Goal: Task Accomplishment & Management: Use online tool/utility

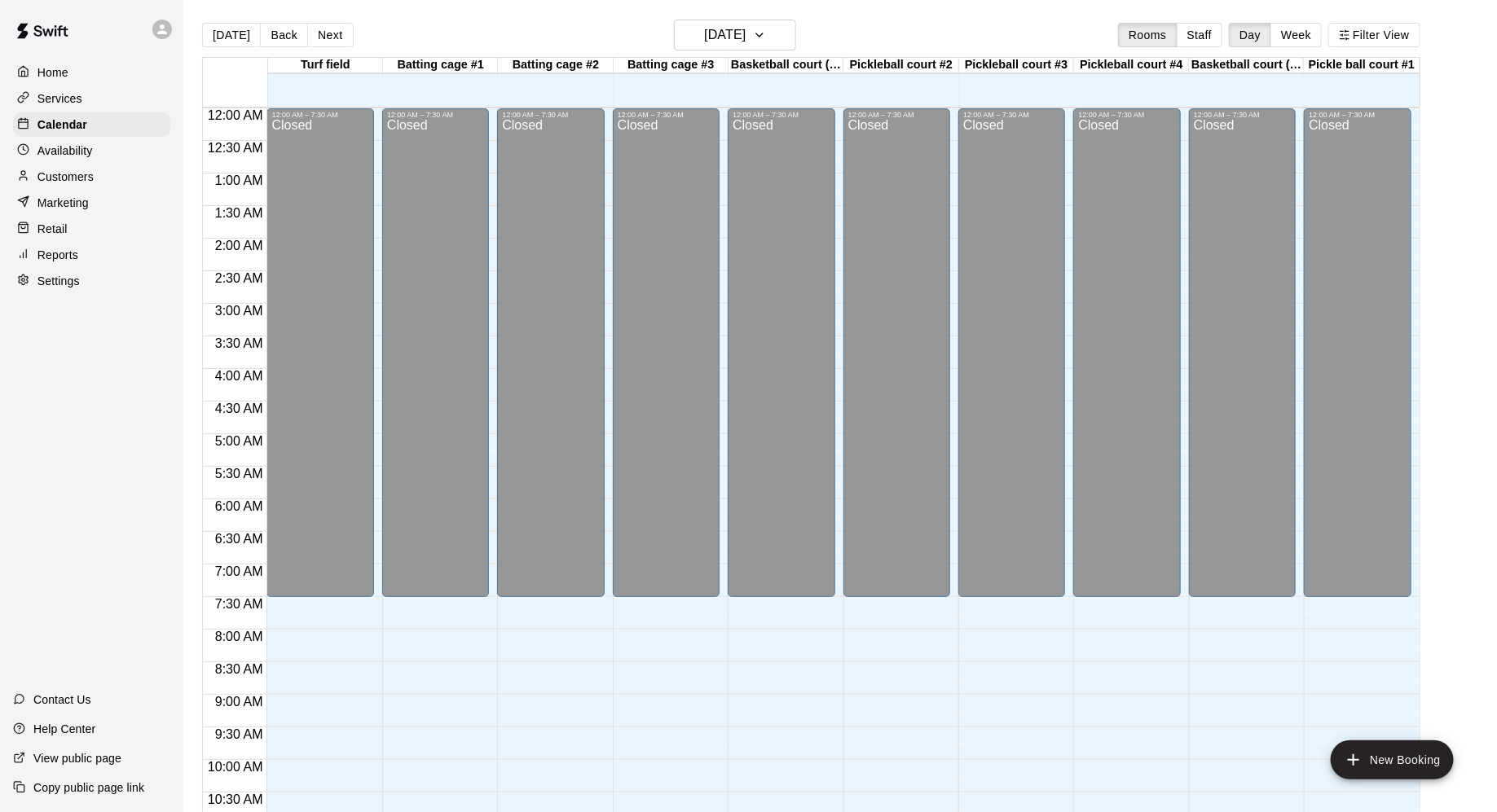
scroll to position [791, 0]
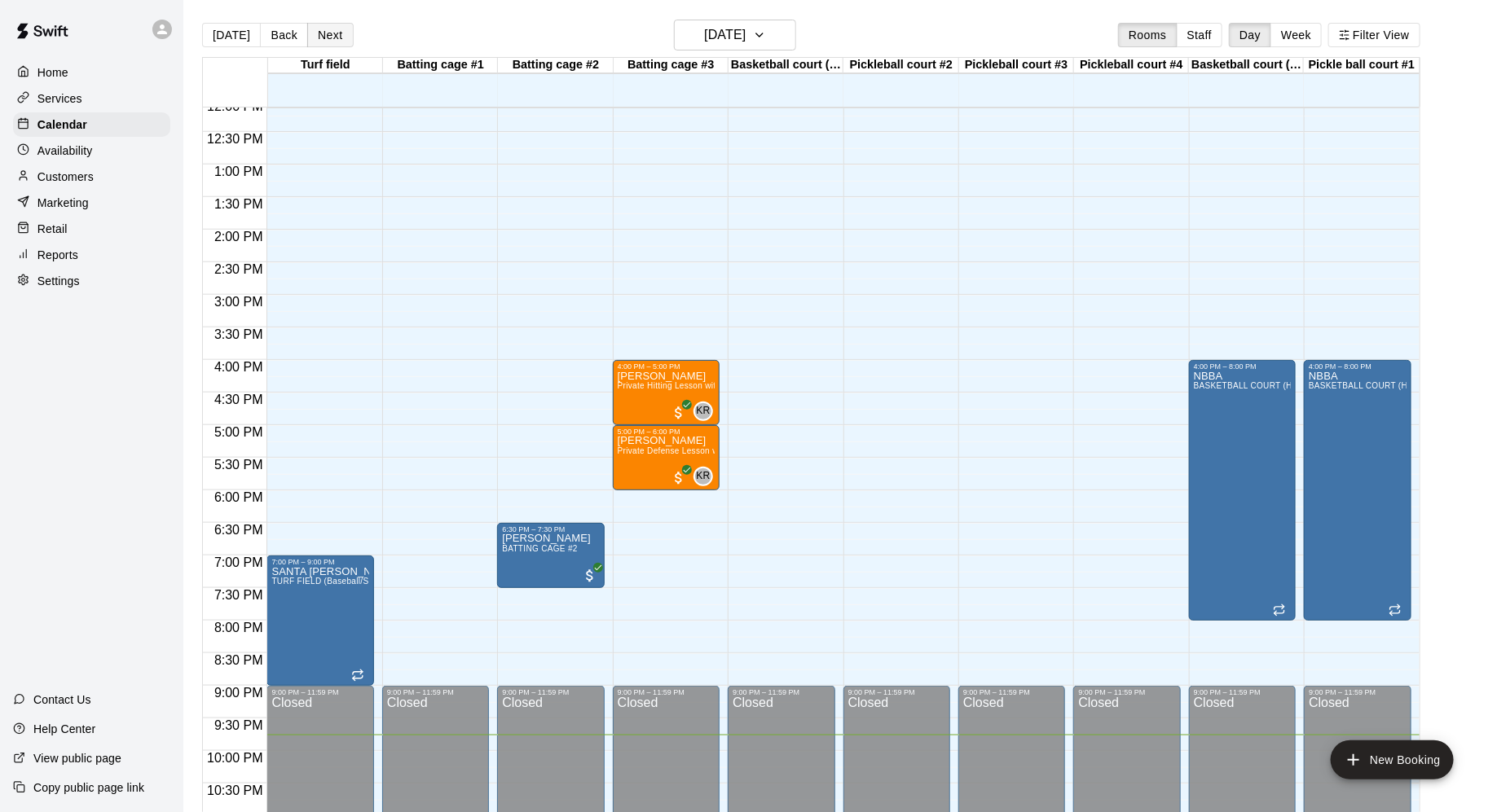
click at [317, 39] on button "Next" at bounding box center [330, 36] width 46 height 25
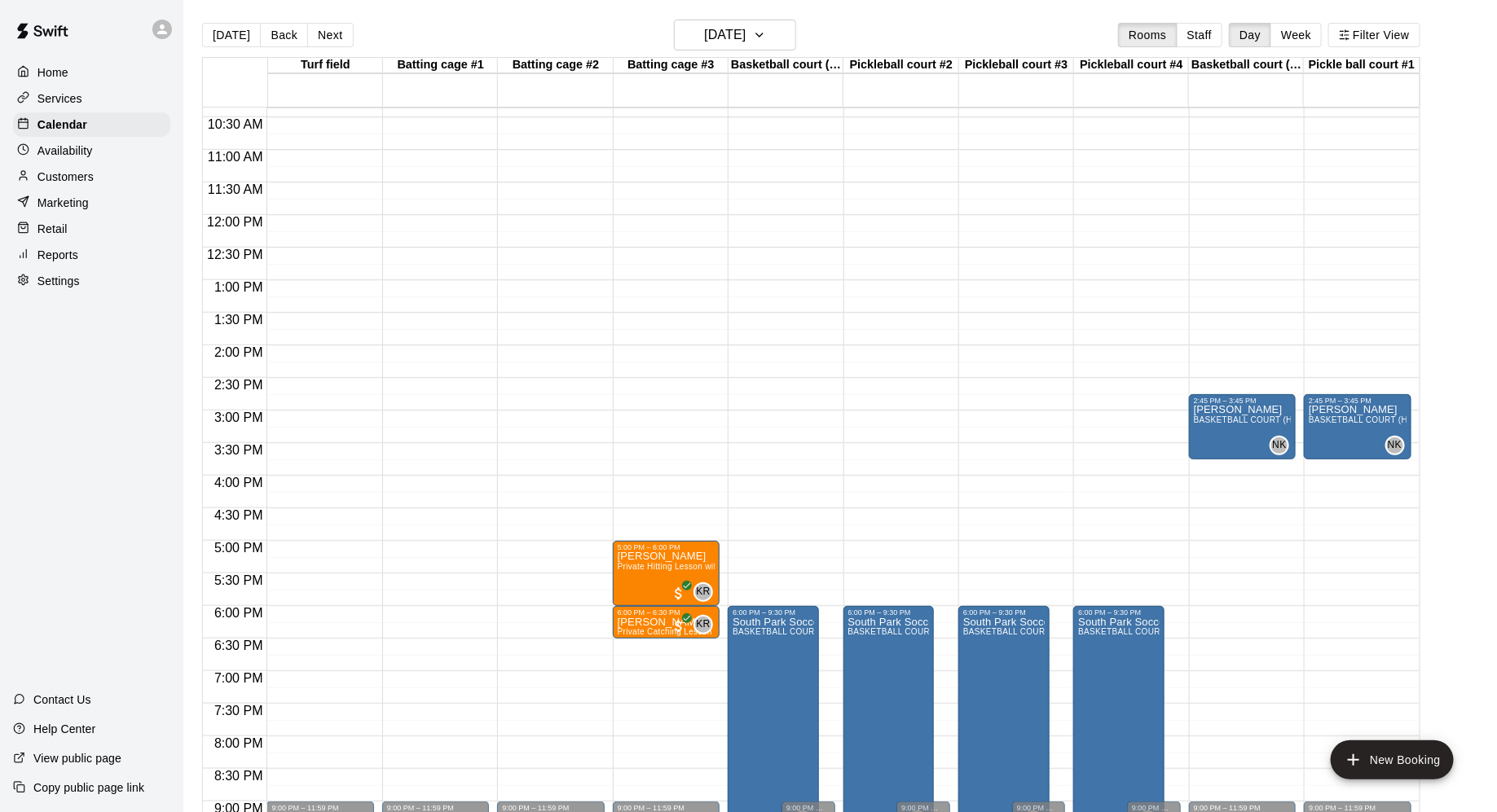
scroll to position [670, 0]
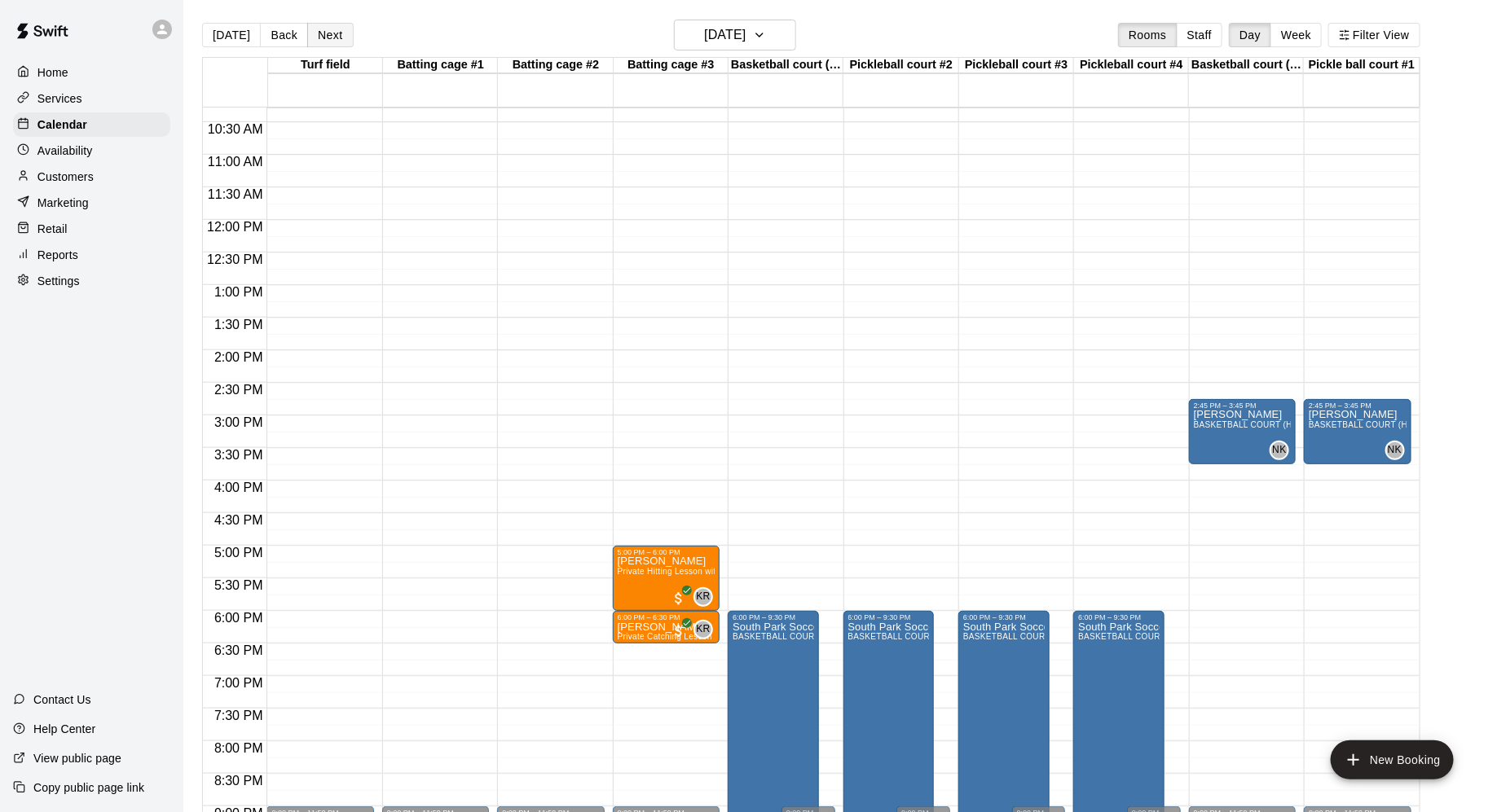
click at [332, 31] on button "Next" at bounding box center [330, 36] width 46 height 25
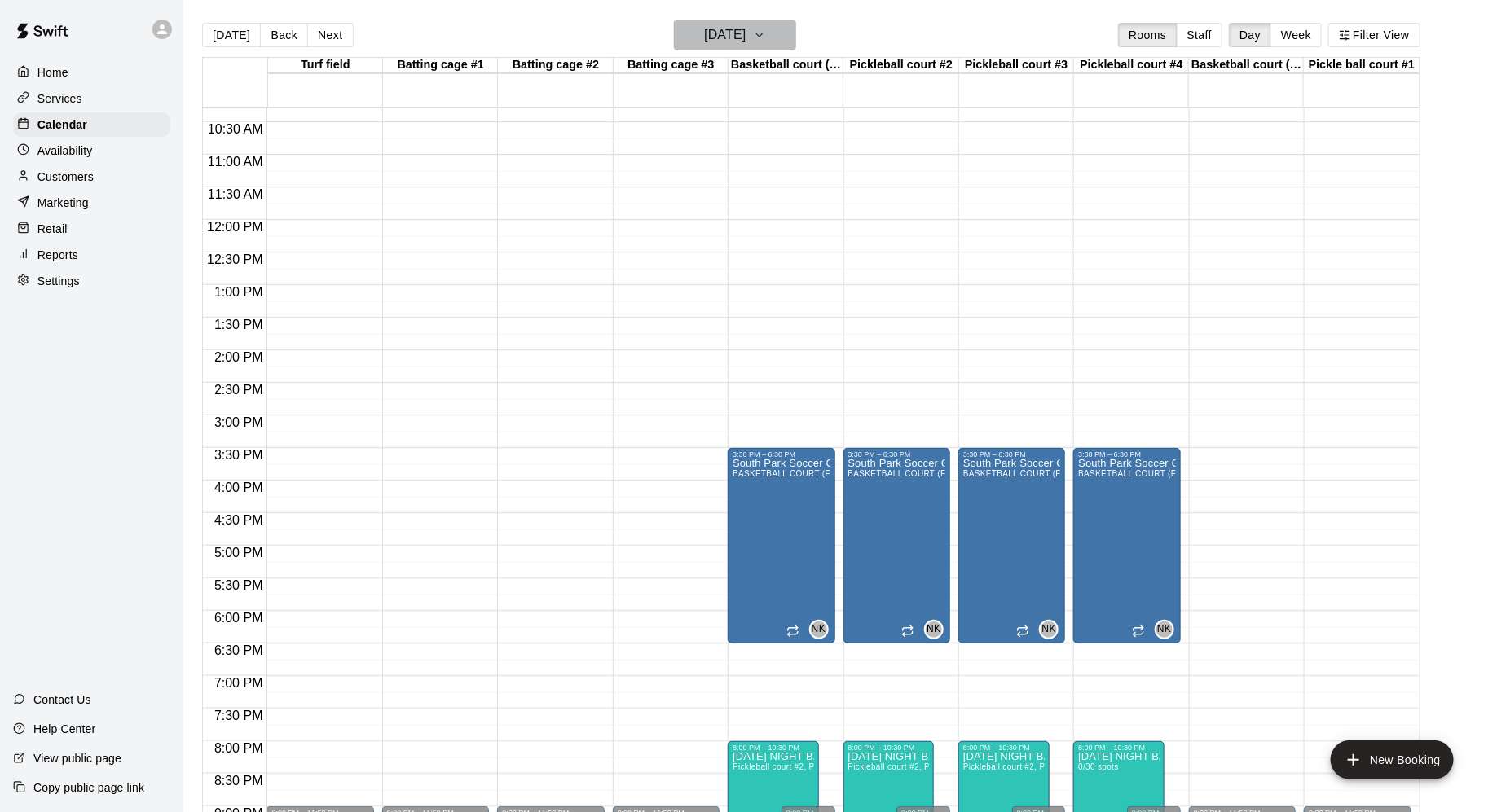
click at [766, 35] on icon "button" at bounding box center [759, 36] width 13 height 20
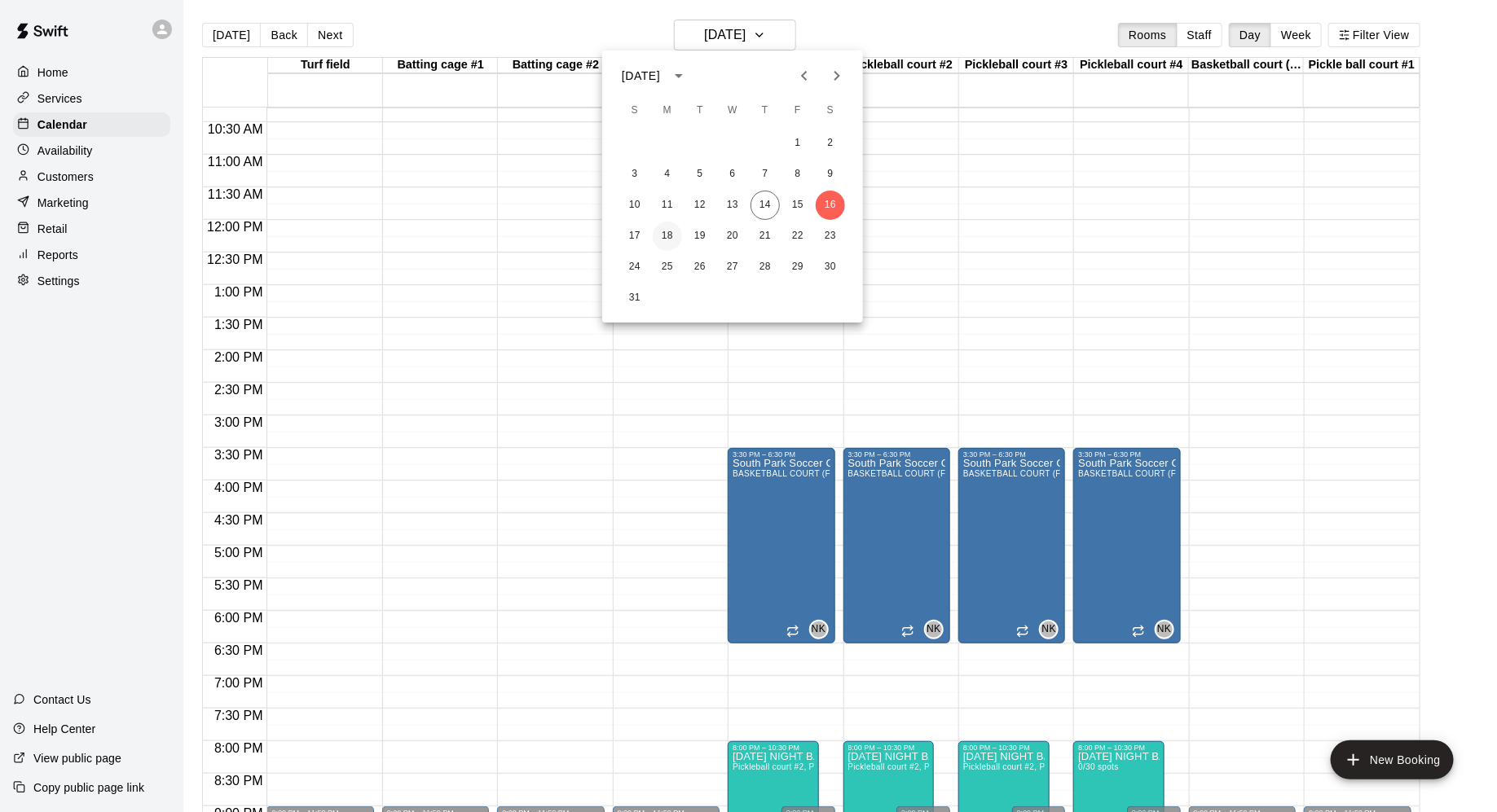
click at [666, 231] on button "18" at bounding box center [667, 236] width 29 height 29
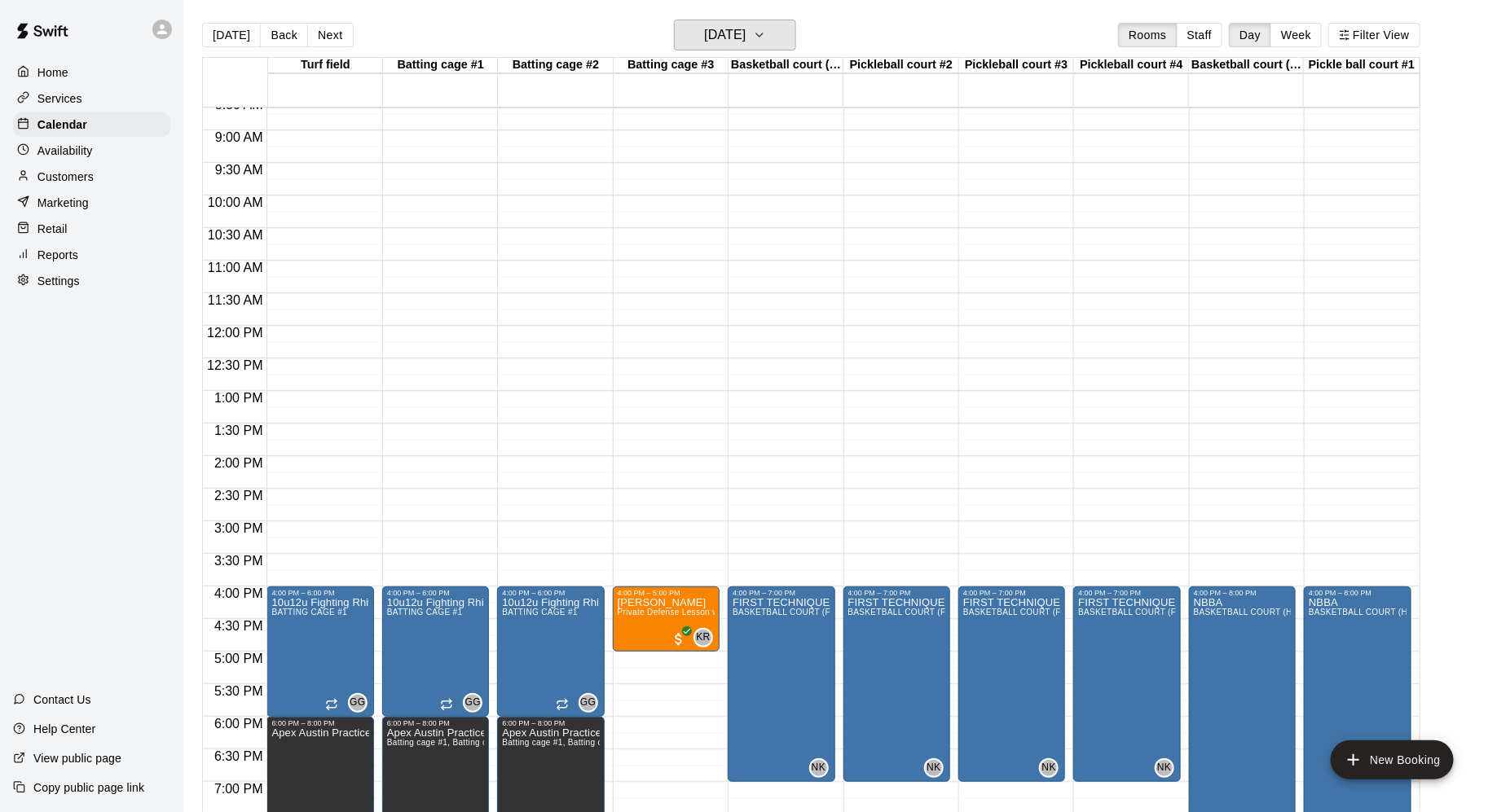
scroll to position [493, 0]
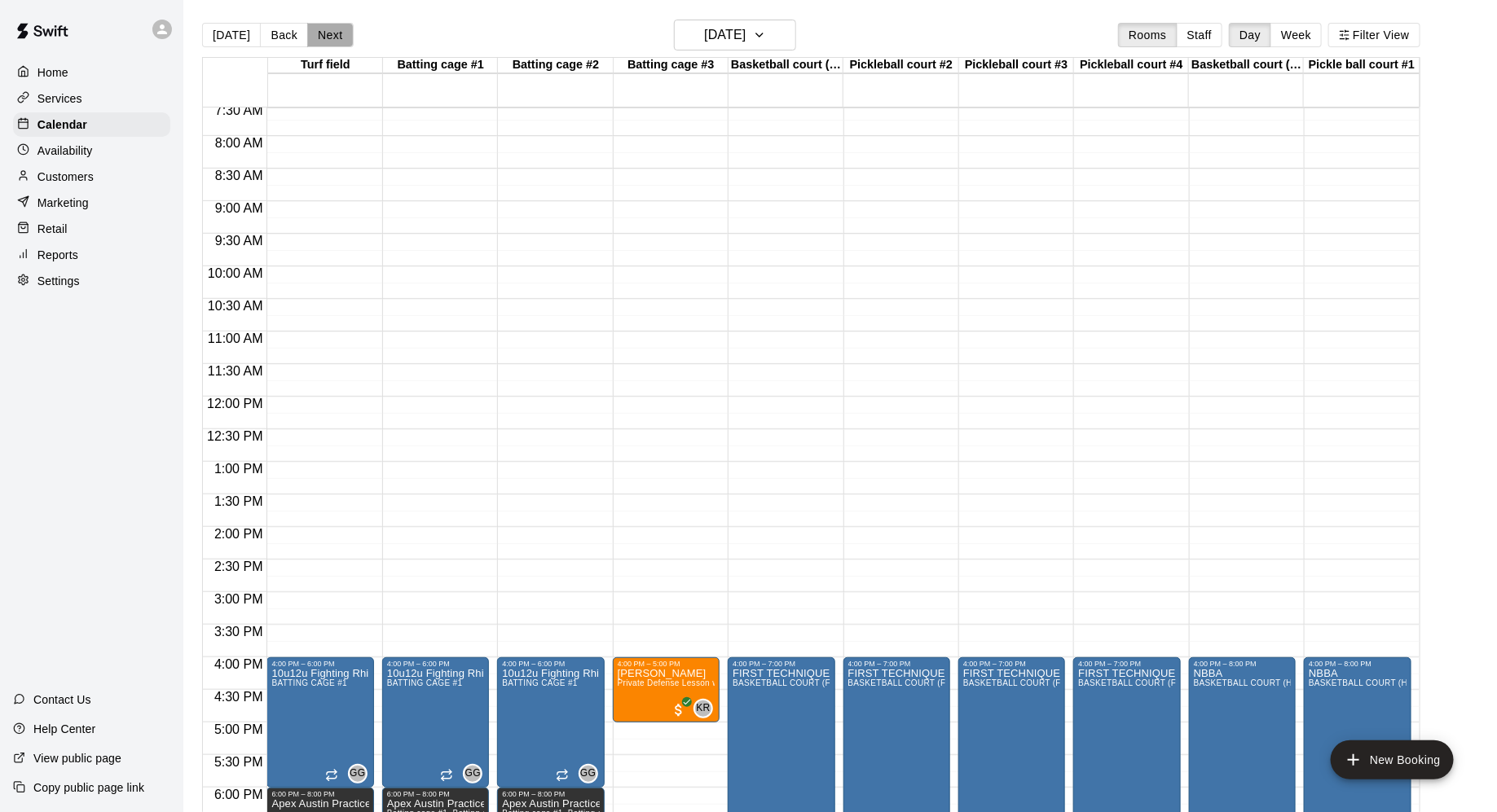
click at [331, 33] on button "Next" at bounding box center [330, 36] width 46 height 25
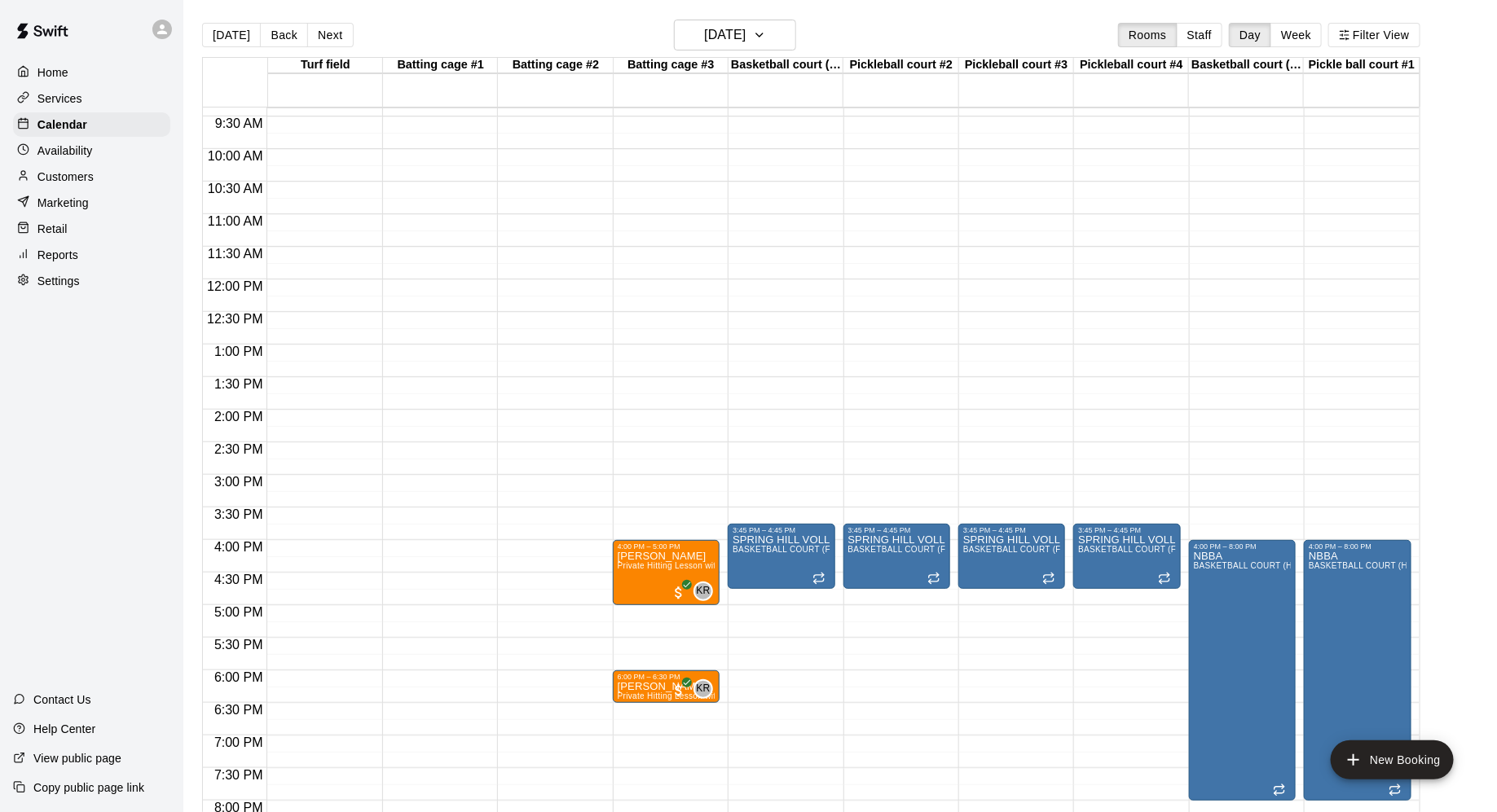
scroll to position [610, 0]
click at [330, 26] on button "Next" at bounding box center [330, 36] width 46 height 25
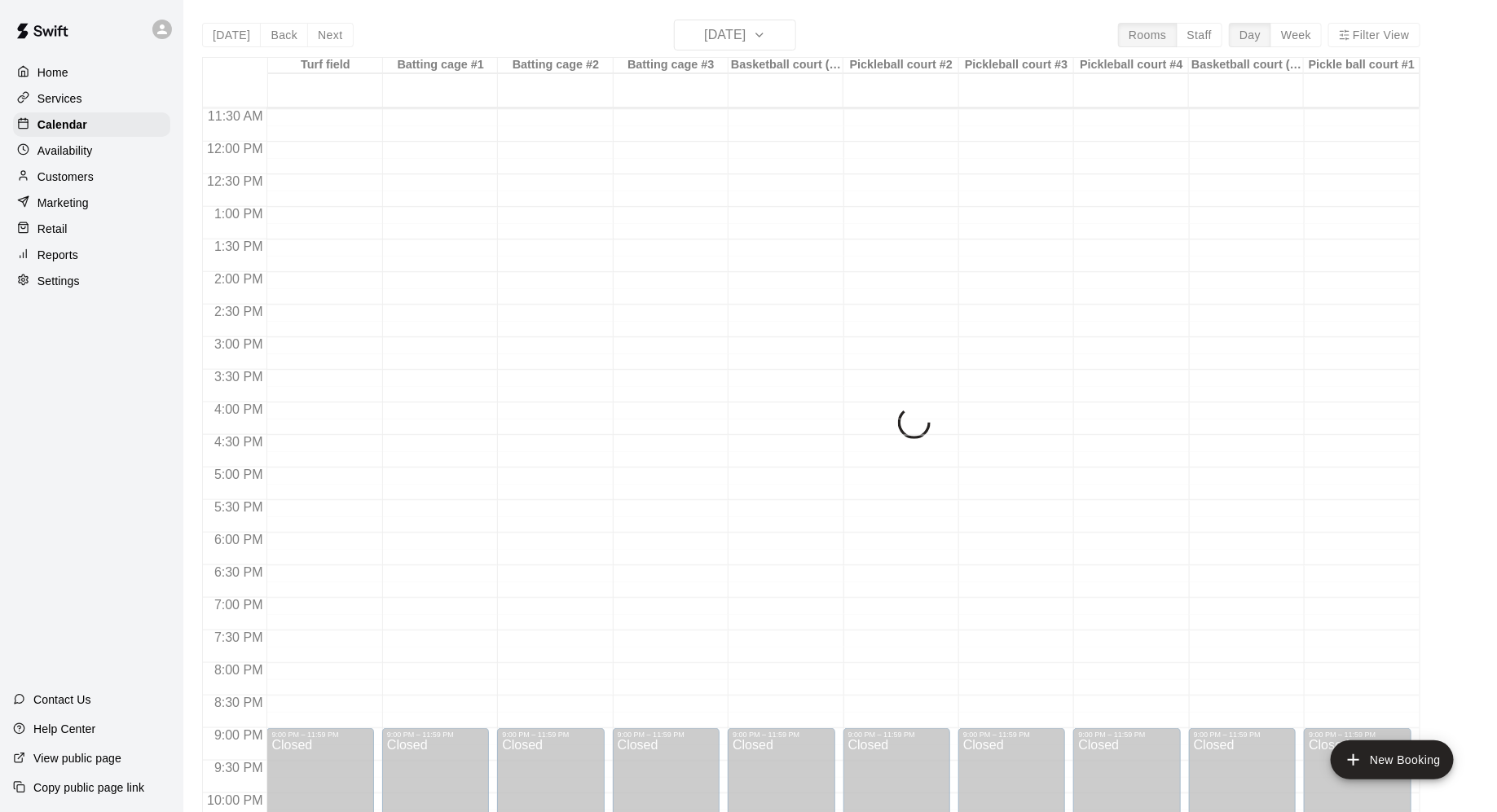
scroll to position [801, 0]
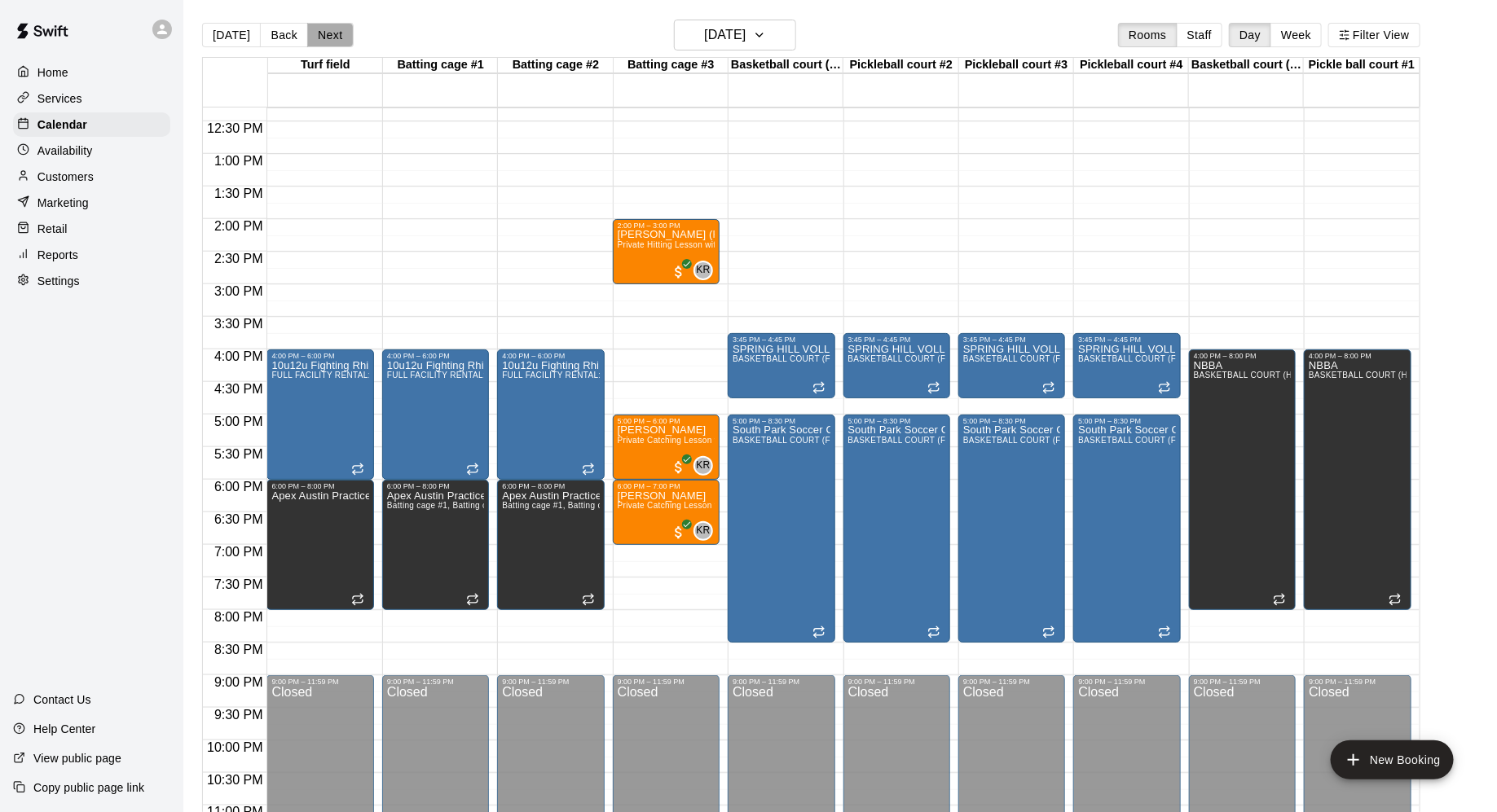
click at [321, 32] on button "Next" at bounding box center [330, 36] width 46 height 25
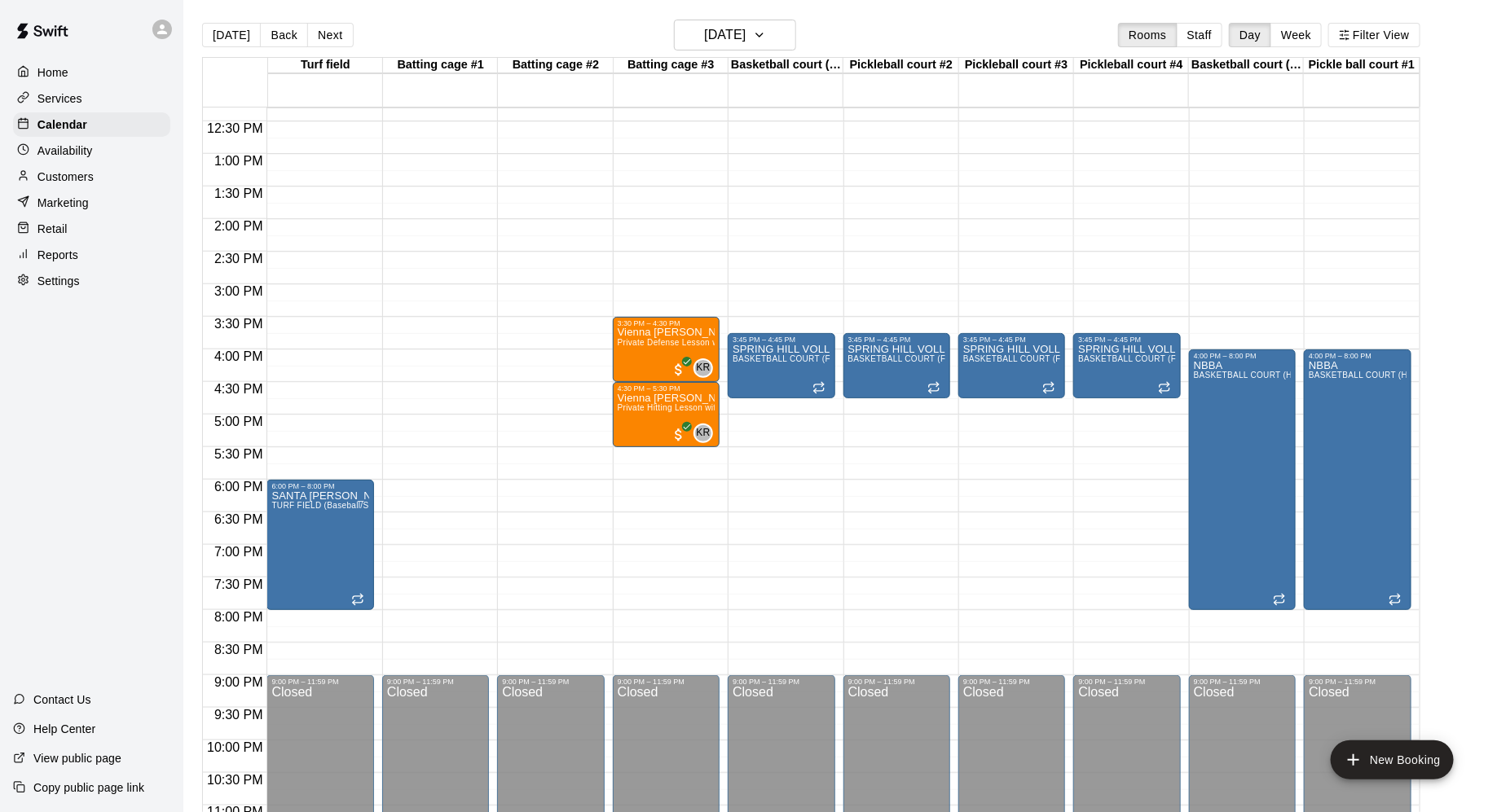
scroll to position [824, 0]
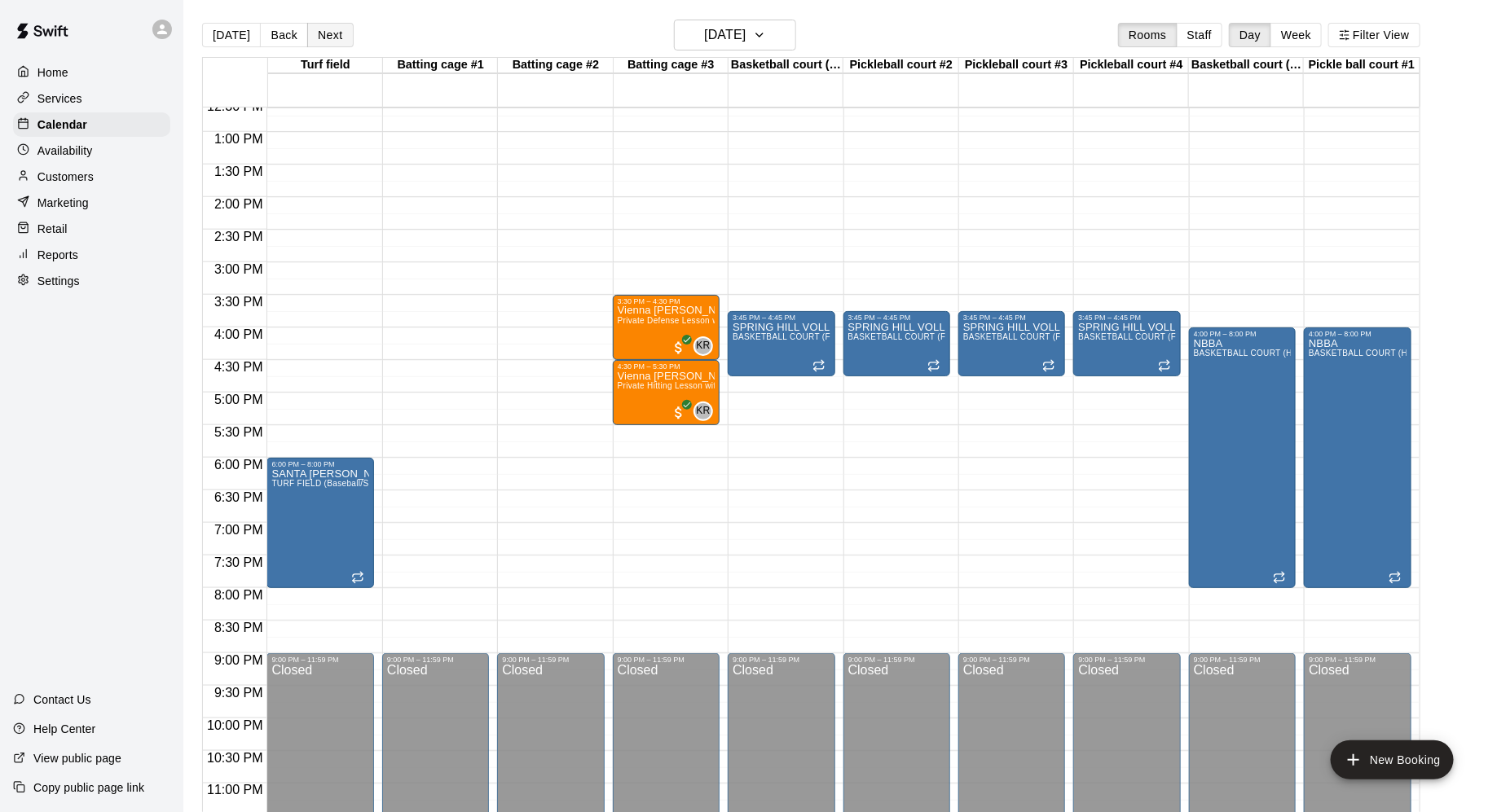
click at [325, 34] on button "Next" at bounding box center [330, 36] width 46 height 25
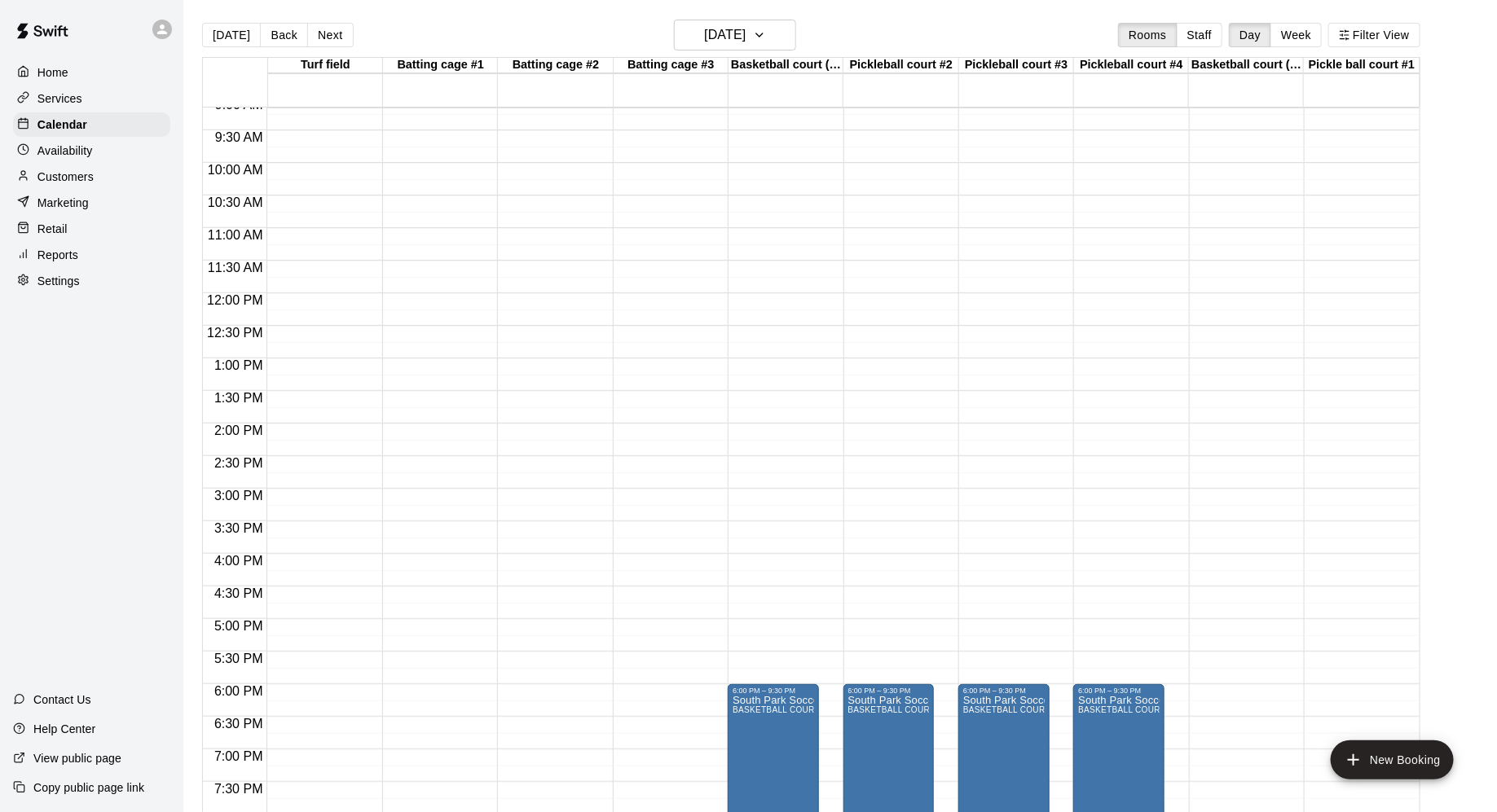
scroll to position [156, 0]
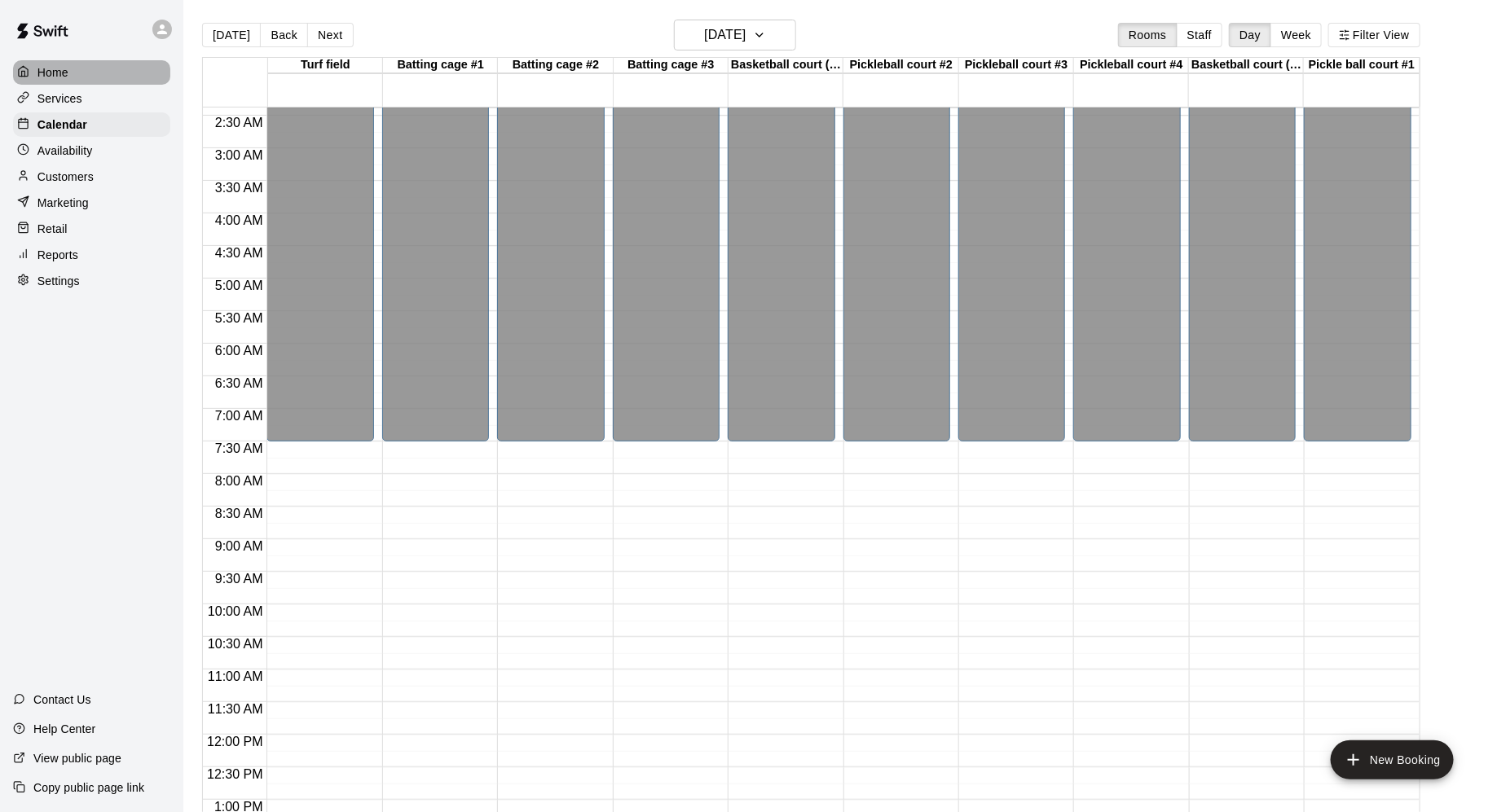
click at [79, 76] on div "Home" at bounding box center [92, 73] width 157 height 25
